Goal: Task Accomplishment & Management: Use online tool/utility

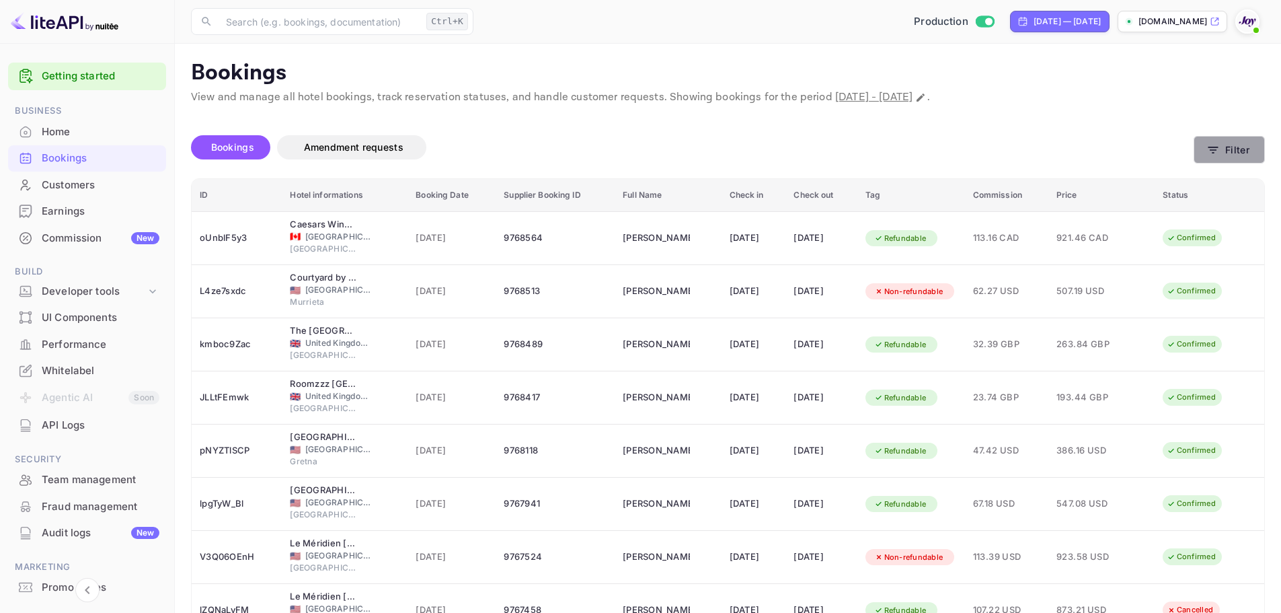
click at [1232, 153] on button "Filter" at bounding box center [1228, 150] width 71 height 28
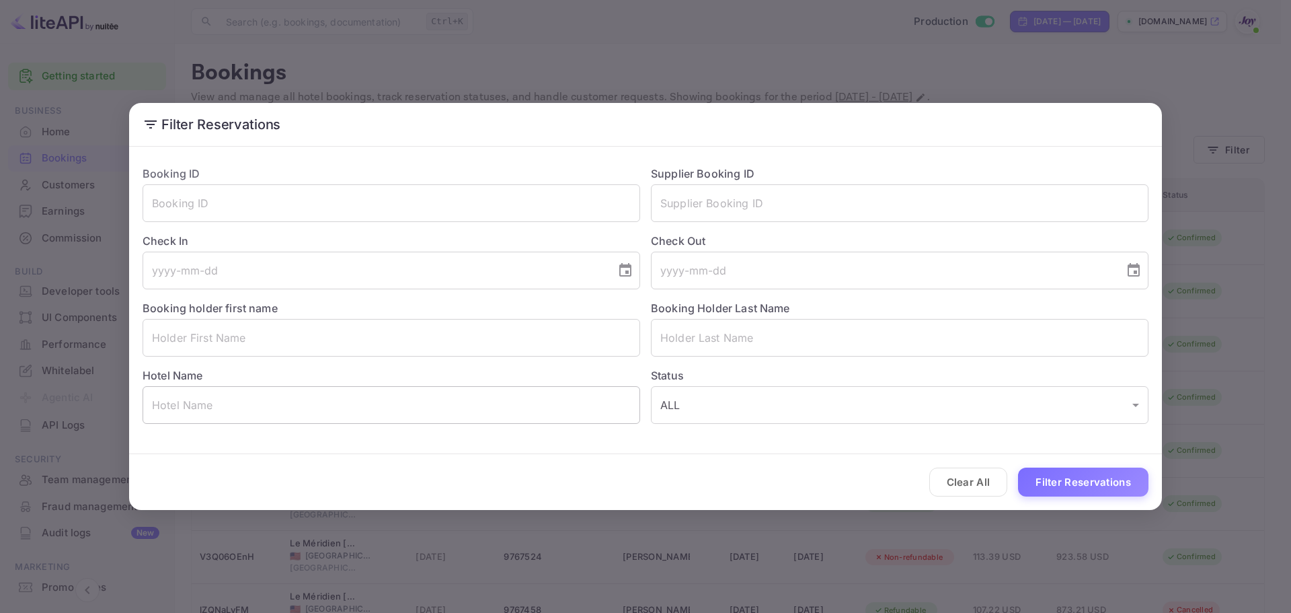
click at [264, 409] on input "text" at bounding box center [392, 405] width 498 height 38
paste input "[GEOGRAPHIC_DATA]"
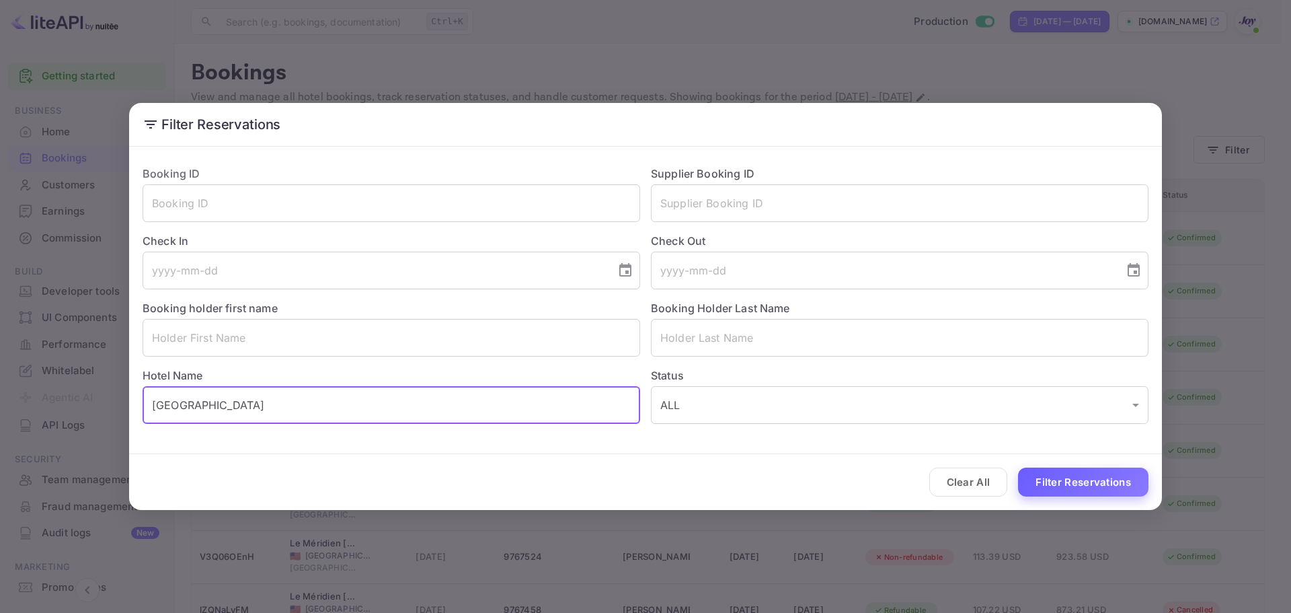
click at [1070, 478] on button "Filter Reservations" at bounding box center [1083, 481] width 130 height 29
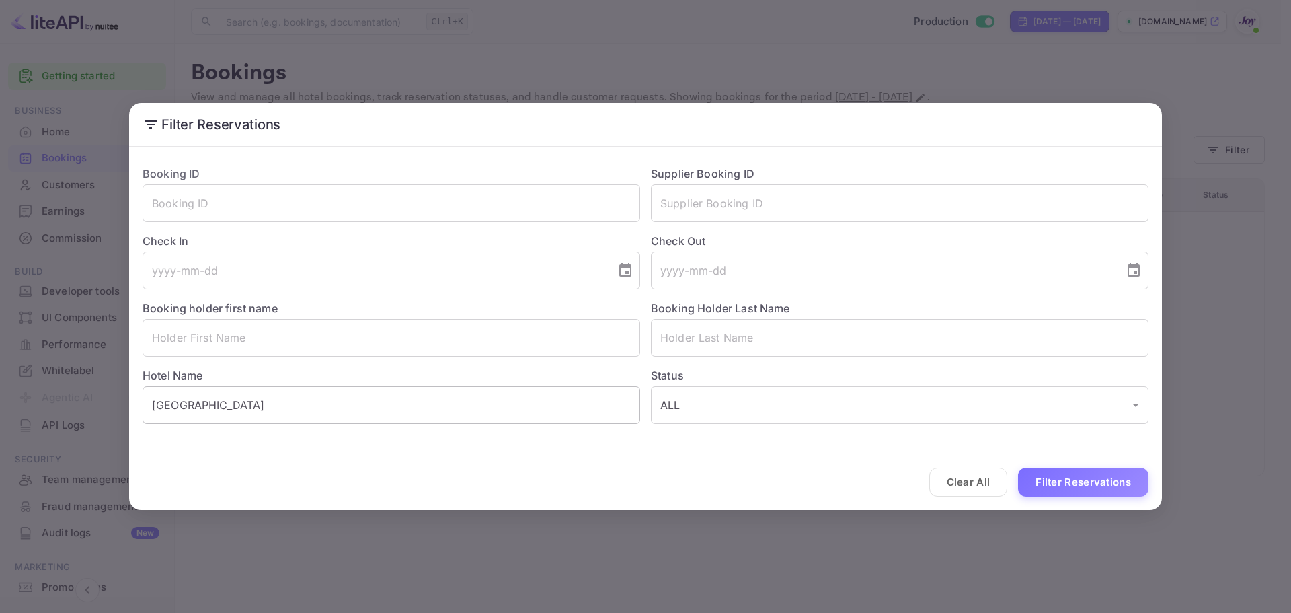
click at [305, 403] on input "[GEOGRAPHIC_DATA]" at bounding box center [392, 405] width 498 height 38
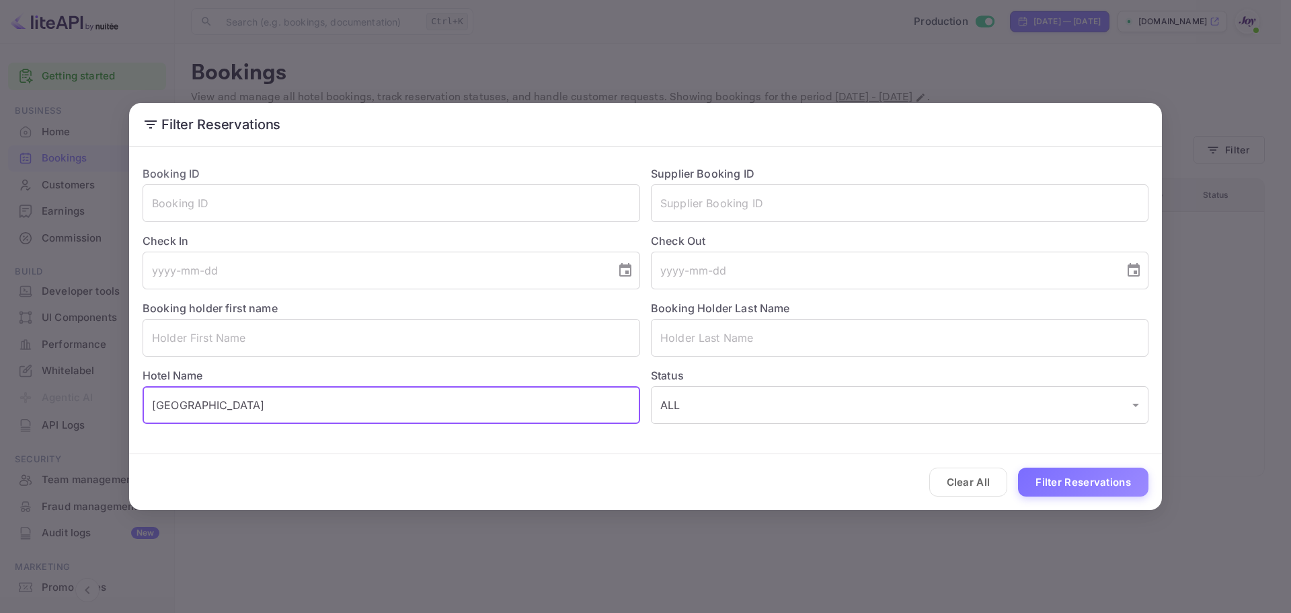
click at [156, 401] on input "[GEOGRAPHIC_DATA]" at bounding box center [392, 405] width 498 height 38
drag, startPoint x: 334, startPoint y: 408, endPoint x: 113, endPoint y: 427, distance: 222.0
click at [186, 411] on input "[GEOGRAPHIC_DATA]" at bounding box center [392, 405] width 498 height 38
type input "C"
